Goal: Transaction & Acquisition: Purchase product/service

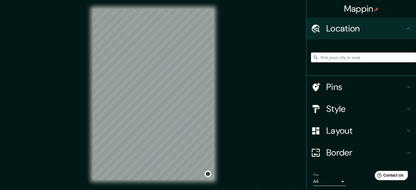
click at [337, 60] on input "Pick your city or area" at bounding box center [363, 58] width 105 height 10
type input "Huancayo, [GEOGRAPHIC_DATA], [GEOGRAPHIC_DATA]"
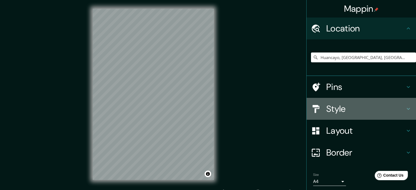
click at [330, 108] on h4 "Style" at bounding box center [365, 108] width 79 height 11
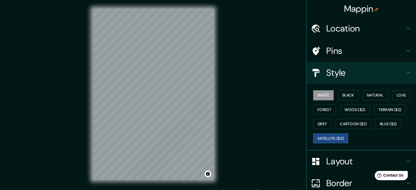
click at [325, 138] on button "Satellite ($3)" at bounding box center [330, 138] width 35 height 10
click at [324, 97] on button "White" at bounding box center [323, 95] width 21 height 10
click at [350, 98] on button "Black" at bounding box center [348, 95] width 21 height 10
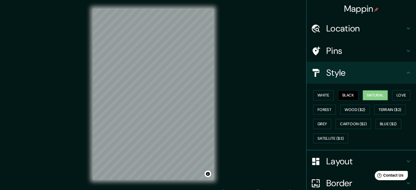
click at [366, 97] on button "Natural" at bounding box center [375, 95] width 25 height 10
click at [333, 136] on button "Satellite ($3)" at bounding box center [330, 138] width 35 height 10
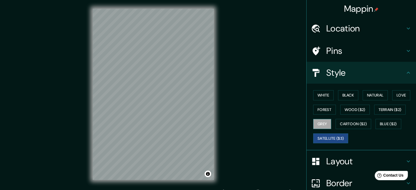
click at [313, 125] on button "Grey" at bounding box center [322, 124] width 18 height 10
click at [317, 115] on div "White Black Natural Love Forest Wood ($2) Terrain ($2) Grey Cartoon ($2) Blue (…" at bounding box center [363, 116] width 105 height 57
click at [321, 110] on button "Forest" at bounding box center [324, 110] width 23 height 10
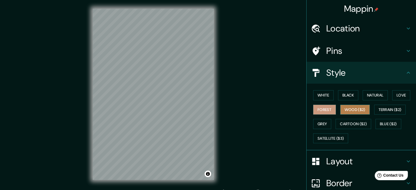
click at [354, 110] on button "Wood ($2)" at bounding box center [355, 110] width 30 height 10
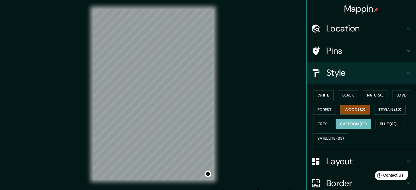
click at [352, 123] on button "Cartoon ($2)" at bounding box center [354, 124] width 36 height 10
click at [388, 125] on button "Blue ($2)" at bounding box center [388, 124] width 26 height 10
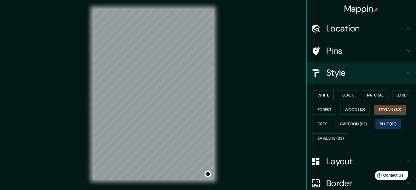
click at [385, 109] on button "Terrain ($2)" at bounding box center [390, 110] width 32 height 10
click at [354, 126] on button "Cartoon ($2)" at bounding box center [354, 124] width 36 height 10
